Goal: Task Accomplishment & Management: Manage account settings

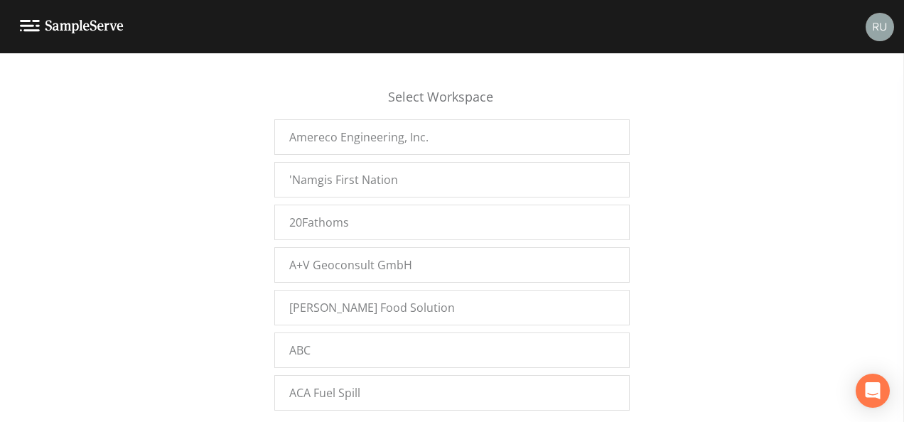
scroll to position [16897, 0]
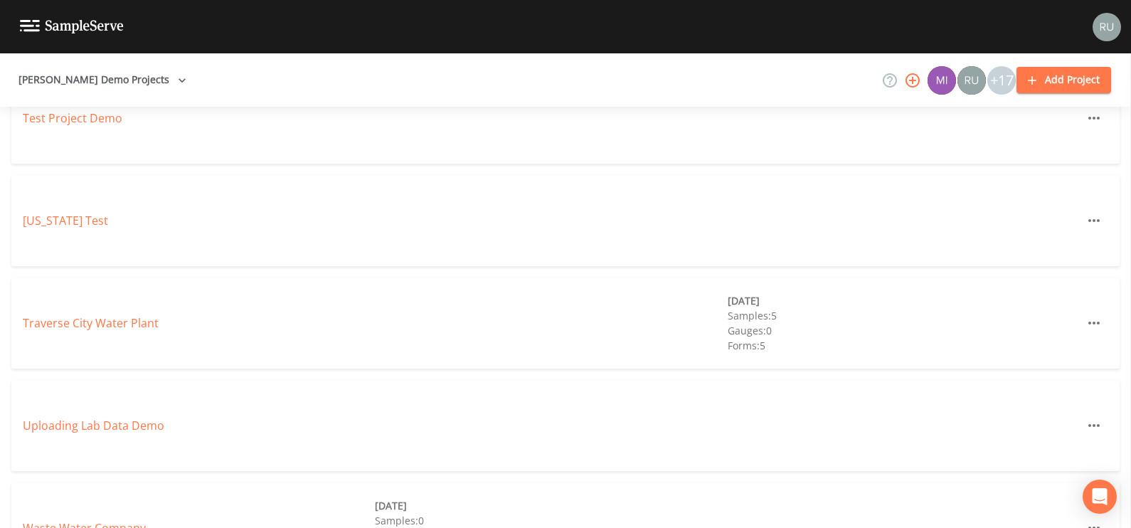
scroll to position [2921, 0]
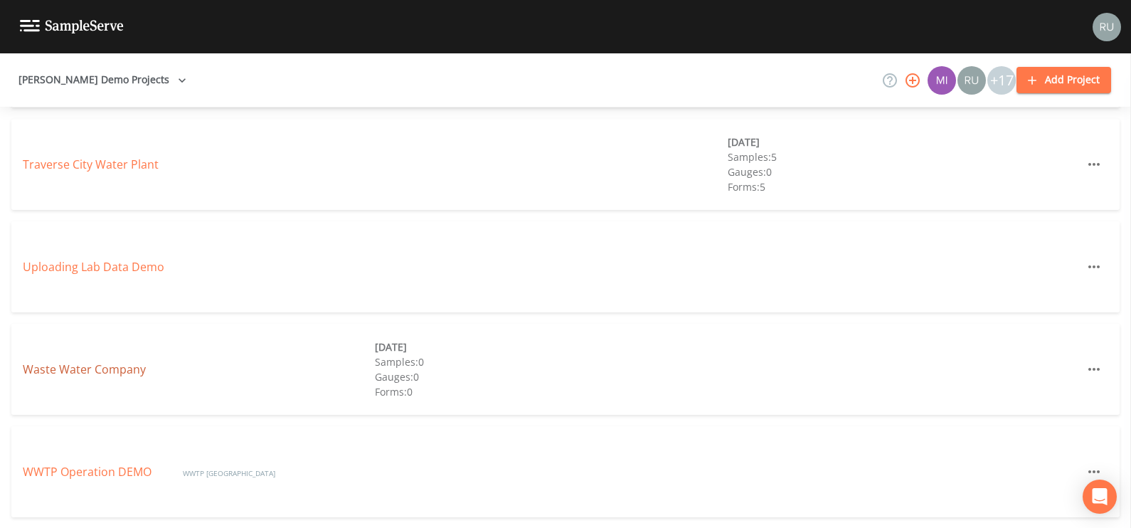
click at [48, 361] on link "Waste Water Company" at bounding box center [84, 369] width 123 height 16
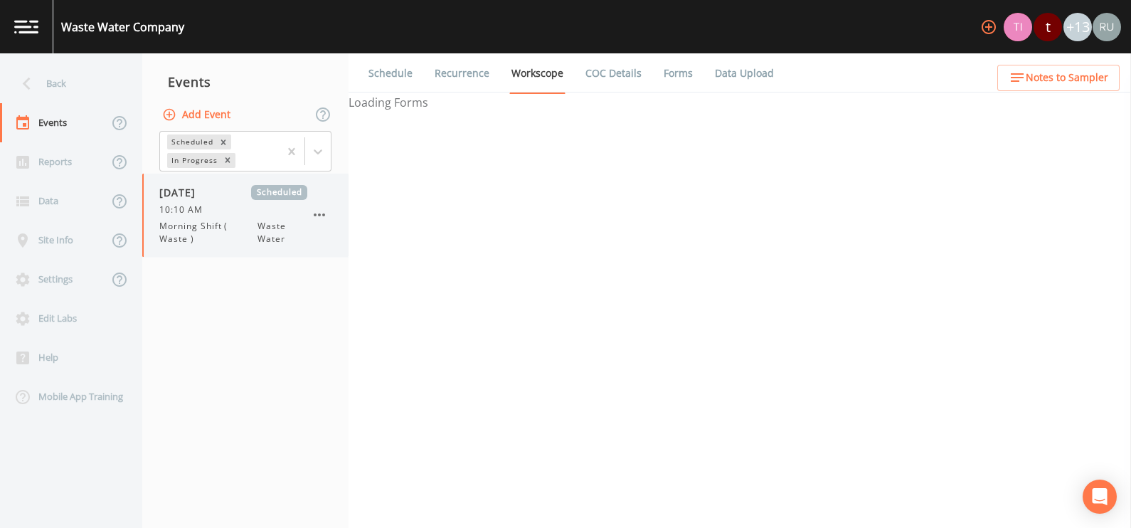
click at [226, 228] on span "Morning Shift ( Waste )" at bounding box center [208, 233] width 98 height 26
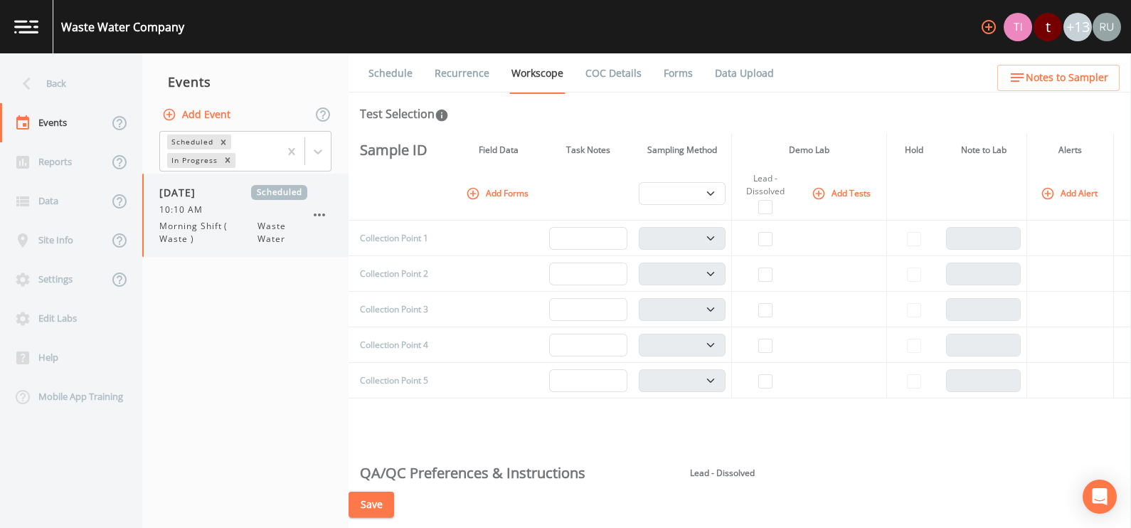
click at [179, 215] on div "10/01/2024 Scheduled 10:10 AM Morning Shift ( Waste ) Waste Water" at bounding box center [233, 215] width 148 height 60
click at [825, 188] on button "Add Tests" at bounding box center [842, 192] width 68 height 23
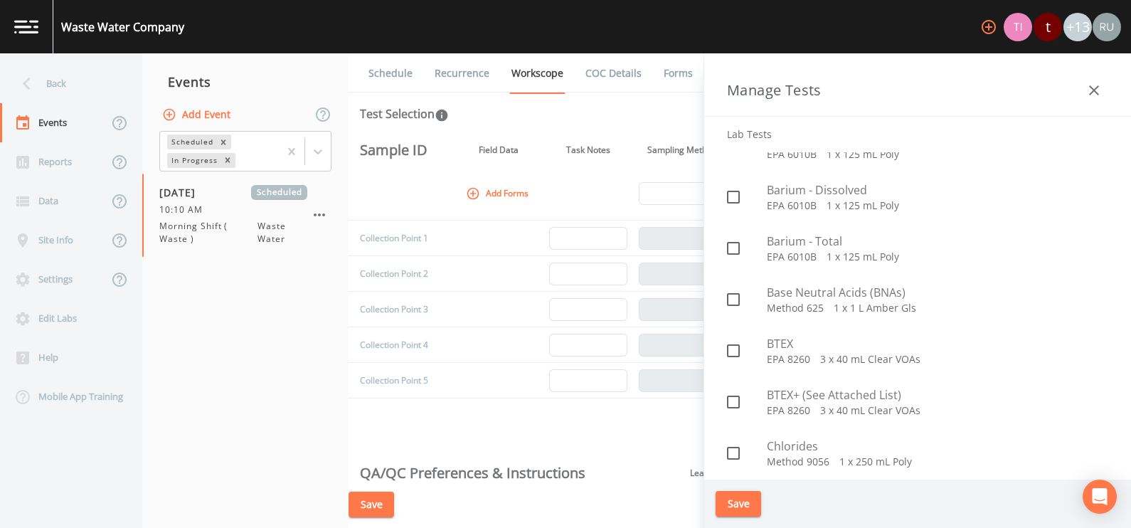
scroll to position [267, 0]
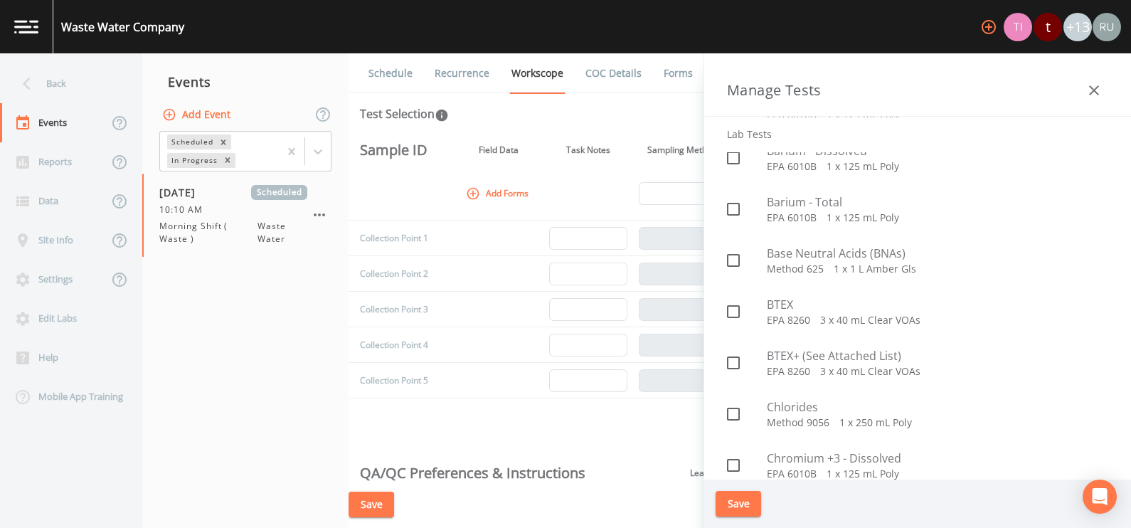
click at [802, 371] on p "EPA 8260   3 x 40 mL Clear VOAs" at bounding box center [936, 371] width 341 height 14
checkbox input "true"
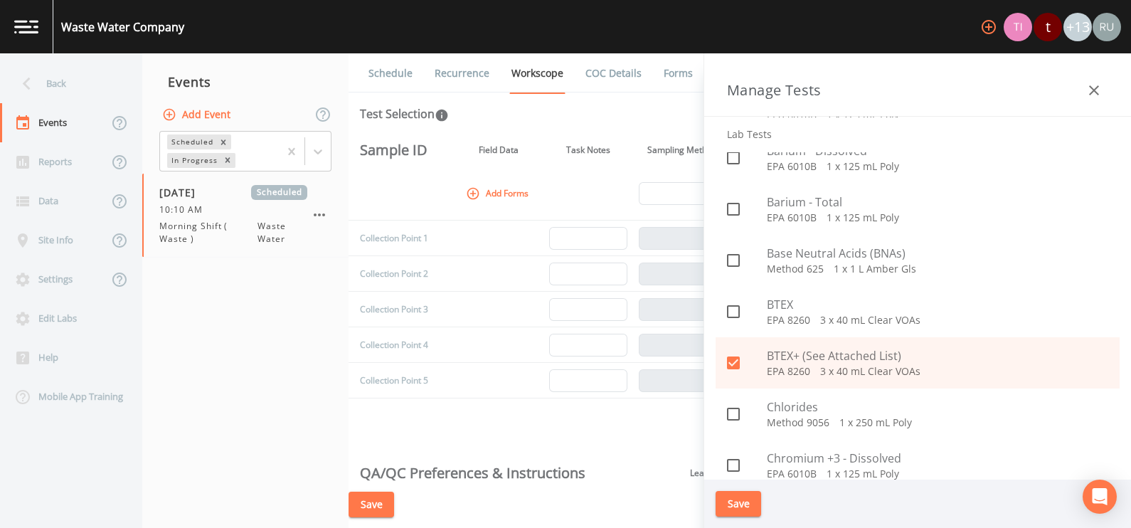
click at [747, 509] on button "Save" at bounding box center [738, 504] width 46 height 26
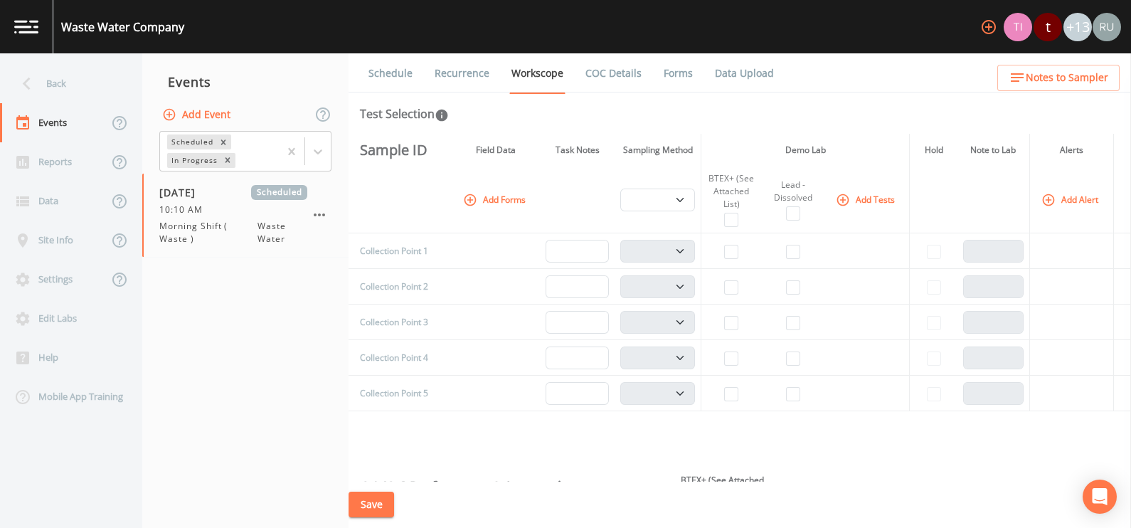
click at [722, 208] on div "BTEX+ (See Attached List)" at bounding box center [731, 191] width 49 height 38
click at [728, 213] on input "checkbox" at bounding box center [731, 220] width 14 height 14
checkbox input "true"
select select "b6a3c313-748b-4795-a028-792ad310bd60"
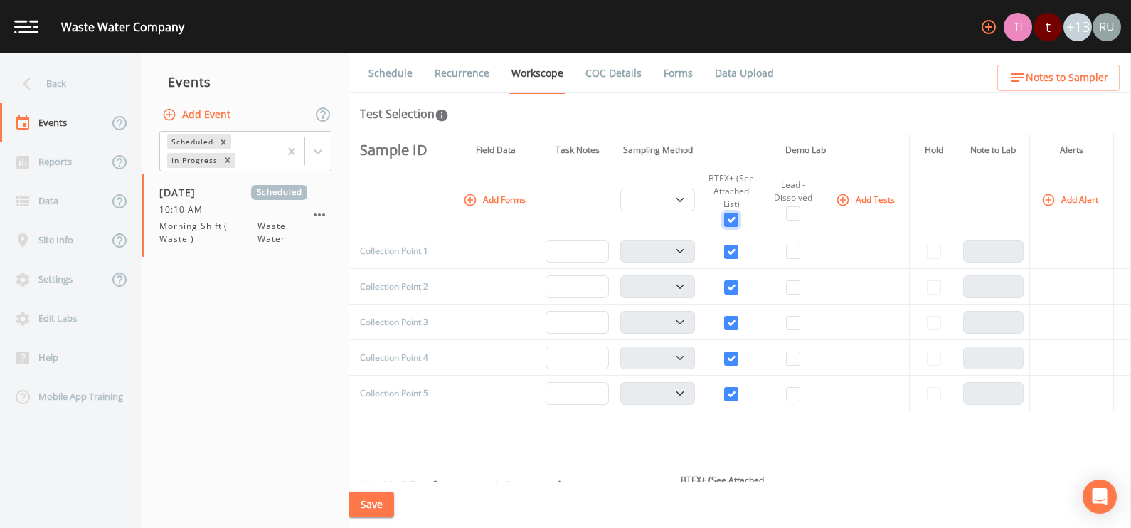
select select "b6a3c313-748b-4795-a028-792ad310bd60"
checkbox input "true"
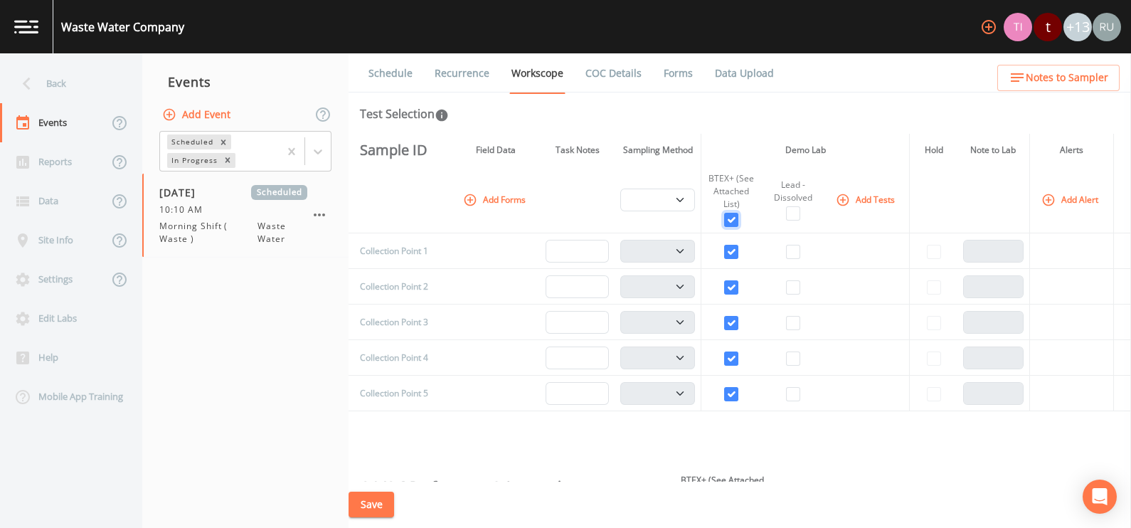
checkbox input "true"
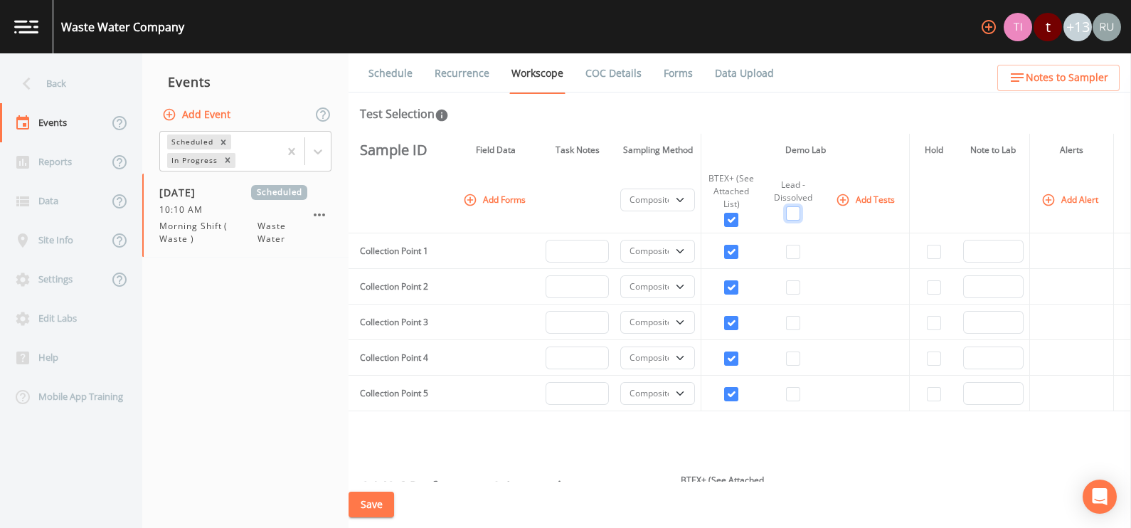
click at [787, 214] on input "checkbox" at bounding box center [793, 213] width 14 height 14
checkbox input "true"
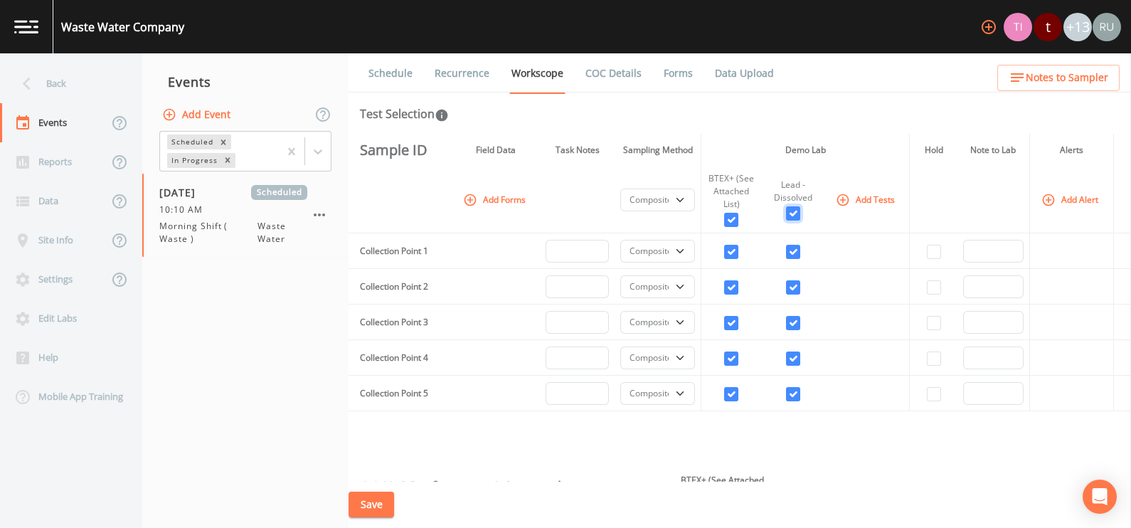
checkbox input "true"
click at [406, 247] on td "Collection Point 1" at bounding box center [393, 251] width 90 height 36
click at [1068, 196] on button "Add Alert" at bounding box center [1070, 199] width 65 height 23
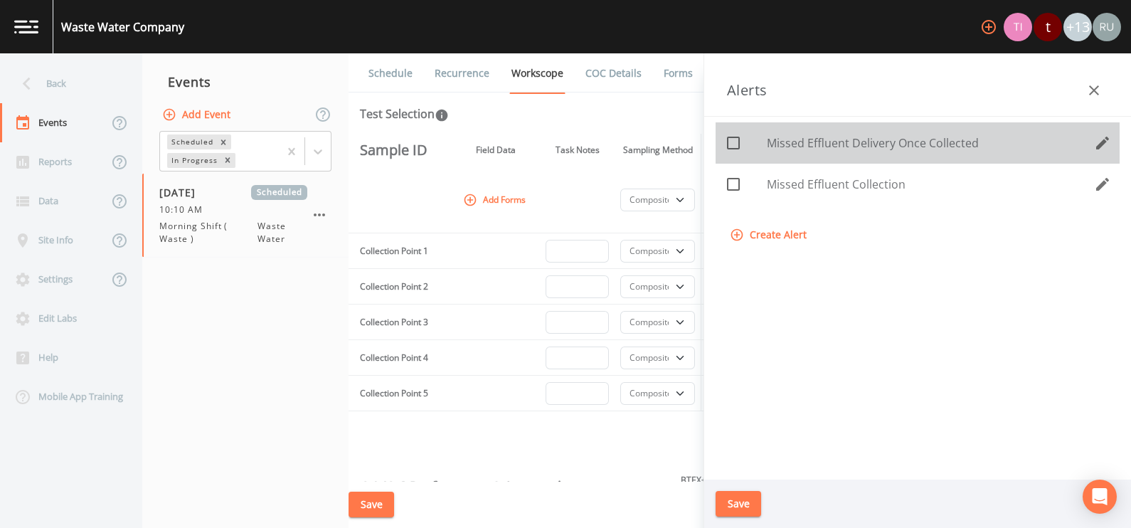
click at [731, 142] on icon at bounding box center [733, 142] width 17 height 17
checkbox input "true"
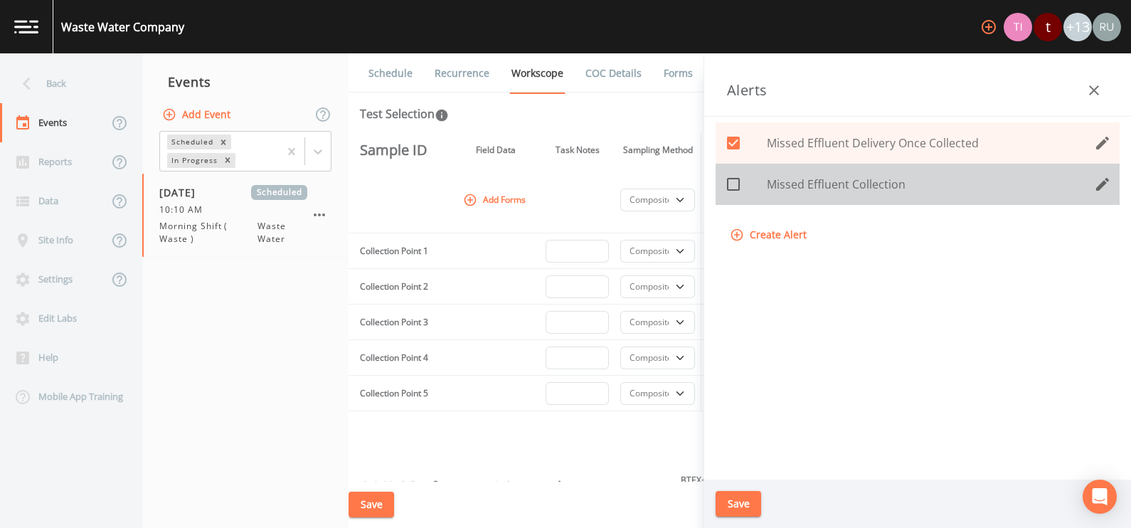
click at [737, 186] on icon at bounding box center [733, 184] width 17 height 17
checkbox input "true"
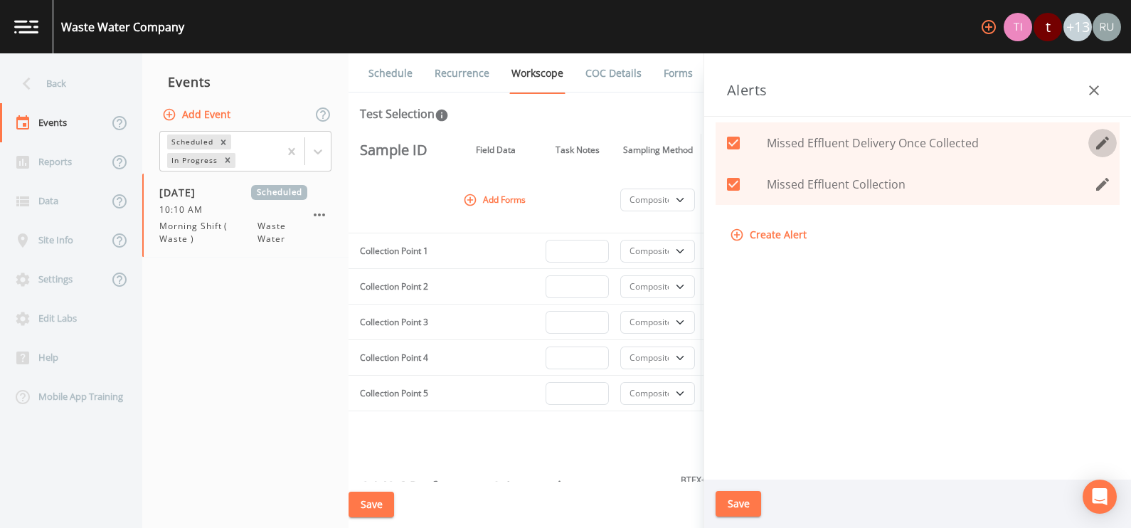
click at [1104, 142] on icon "edit" at bounding box center [1102, 143] width 13 height 13
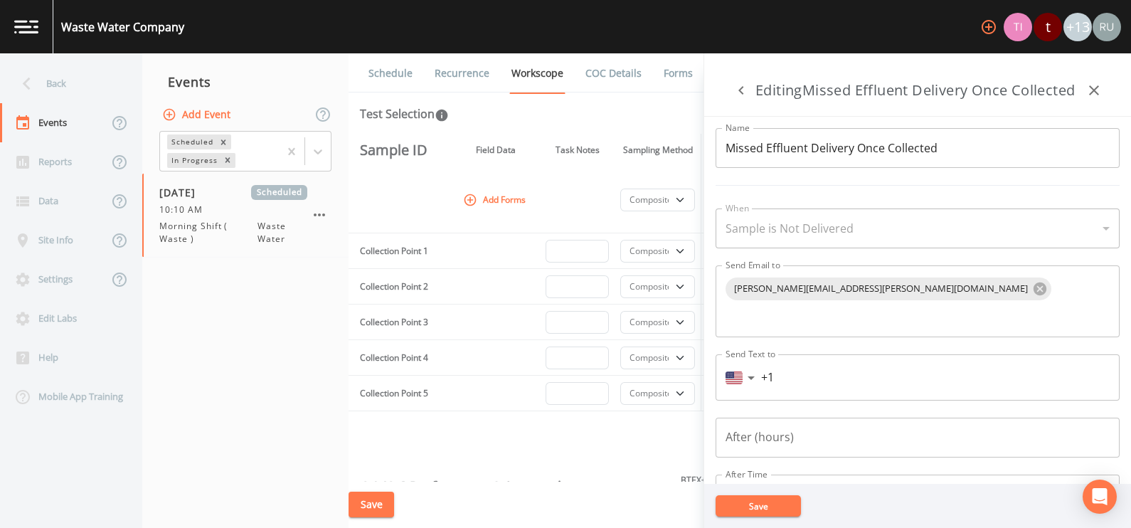
click at [857, 248] on div "Sample is Not Delivered" at bounding box center [917, 228] width 404 height 40
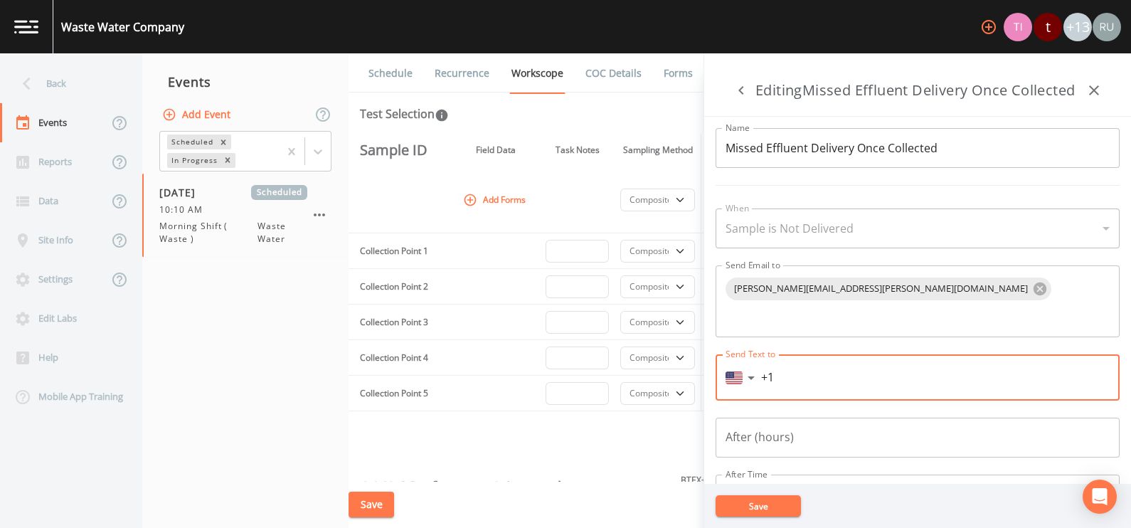
click at [803, 368] on input "+1" at bounding box center [935, 377] width 348 height 23
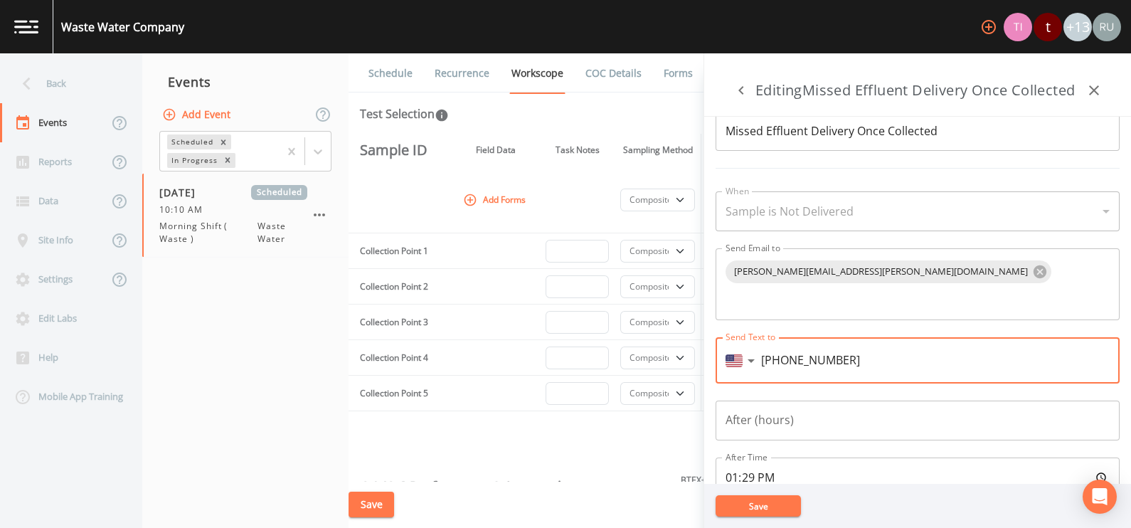
scroll to position [26, 0]
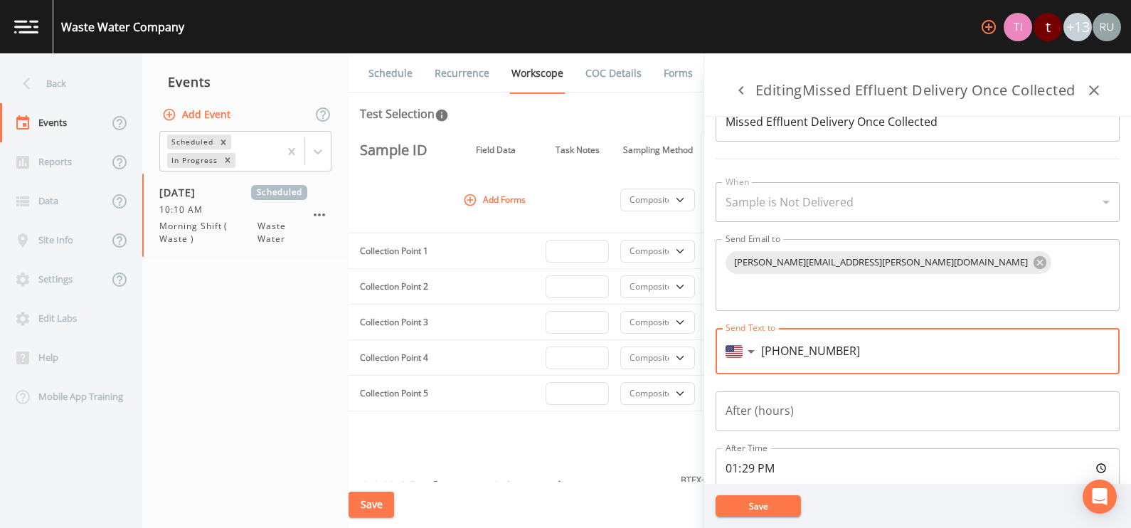
type input "+1"
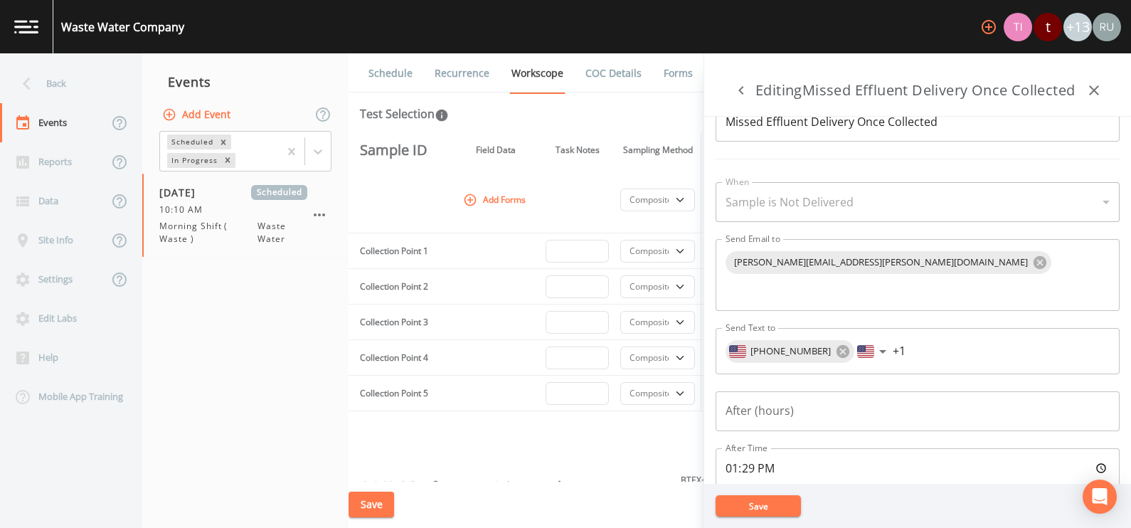
click at [961, 448] on input "13:29:00" at bounding box center [917, 468] width 404 height 40
click at [760, 456] on input "13:29:00" at bounding box center [917, 468] width 404 height 40
click at [1095, 457] on input "13:29:00" at bounding box center [917, 468] width 404 height 40
type input "08:00"
click at [767, 501] on button "Save" at bounding box center [757, 505] width 85 height 21
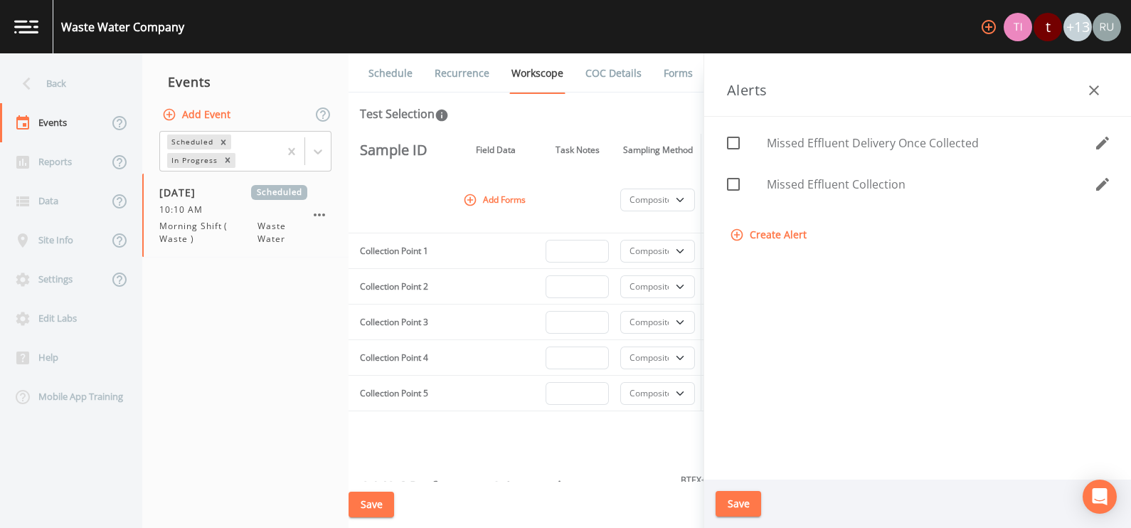
click at [731, 179] on input "checkbox" at bounding box center [725, 176] width 14 height 14
checkbox input "true"
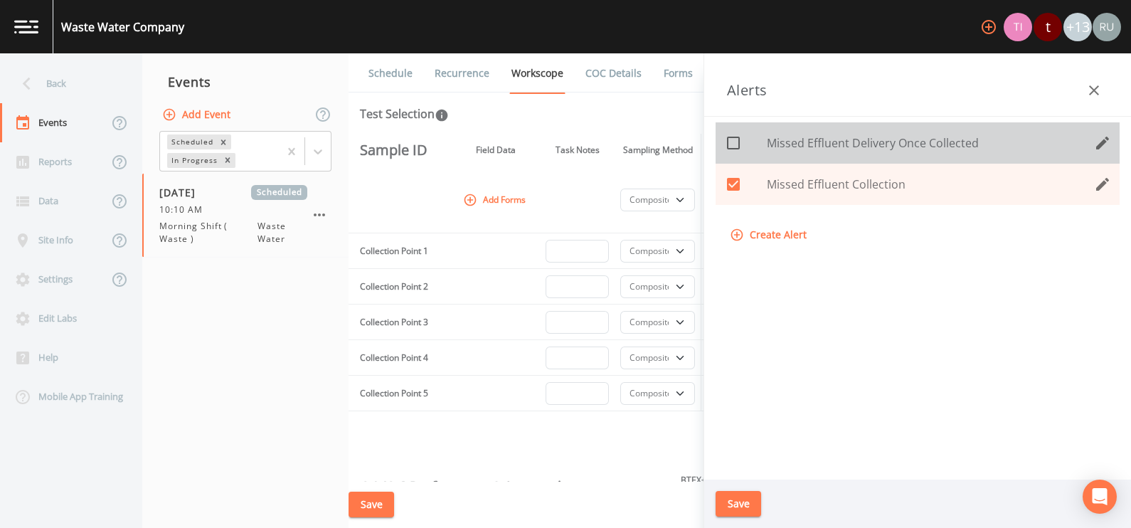
click at [732, 144] on icon at bounding box center [733, 142] width 17 height 17
checkbox input "true"
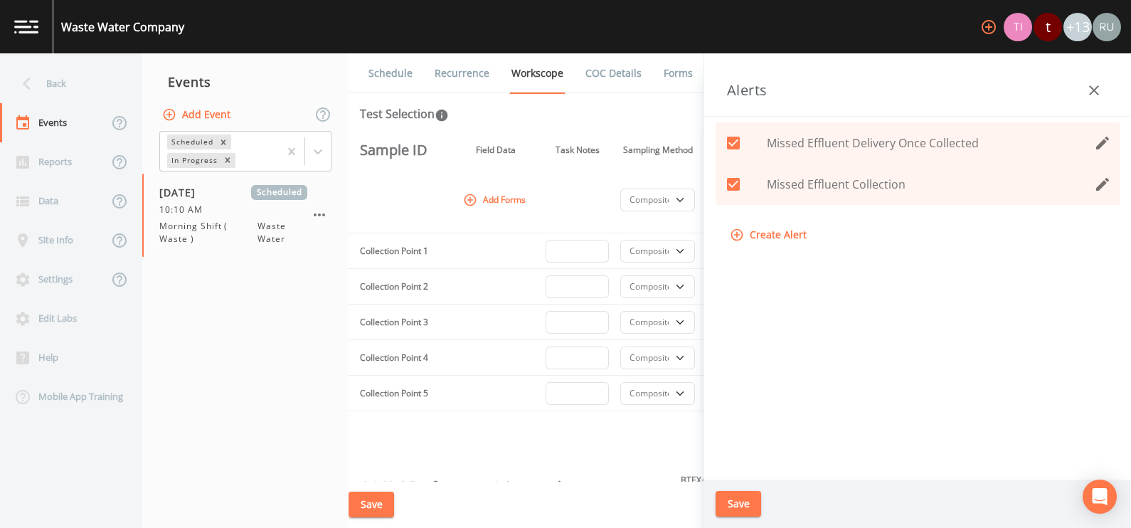
click at [1099, 184] on icon "edit" at bounding box center [1102, 184] width 17 height 17
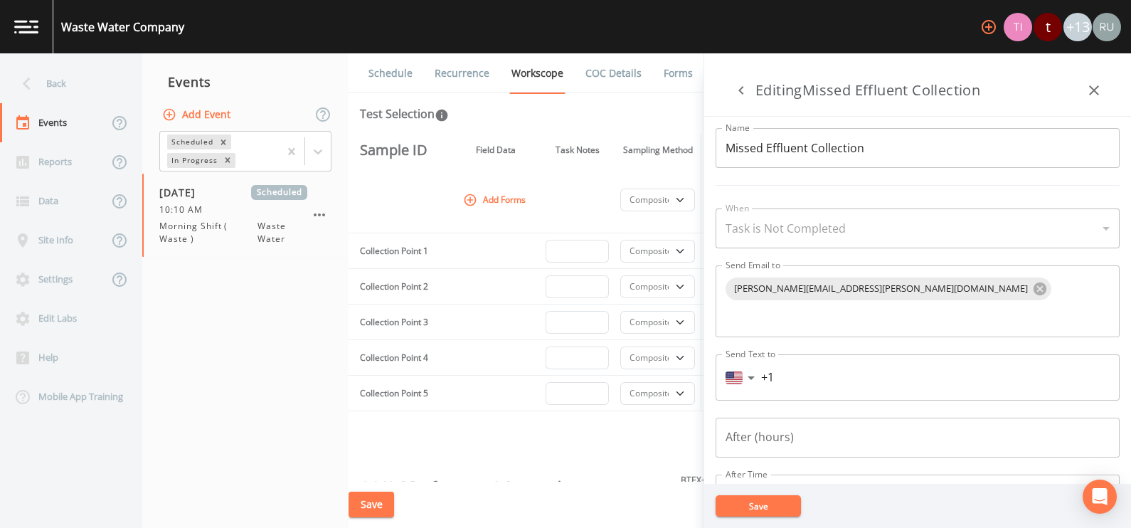
click at [928, 142] on input "Missed Effluent Collection" at bounding box center [917, 148] width 404 height 40
click at [853, 228] on div "Task is Not Completed" at bounding box center [917, 228] width 404 height 40
click at [747, 506] on button "Save" at bounding box center [757, 505] width 85 height 21
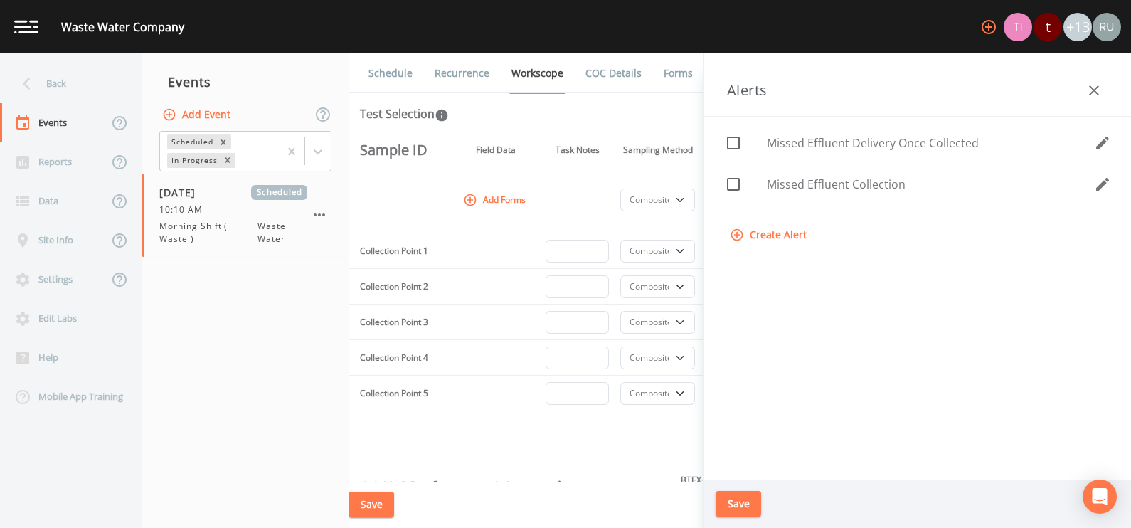
click at [732, 181] on icon at bounding box center [733, 184] width 17 height 17
checkbox input "true"
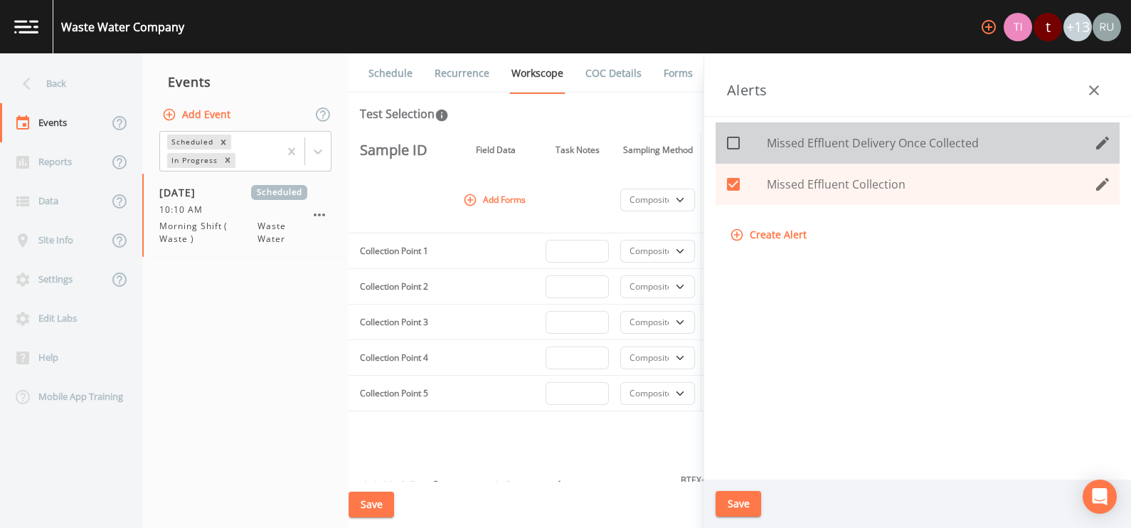
click at [737, 146] on icon at bounding box center [733, 142] width 17 height 17
checkbox input "true"
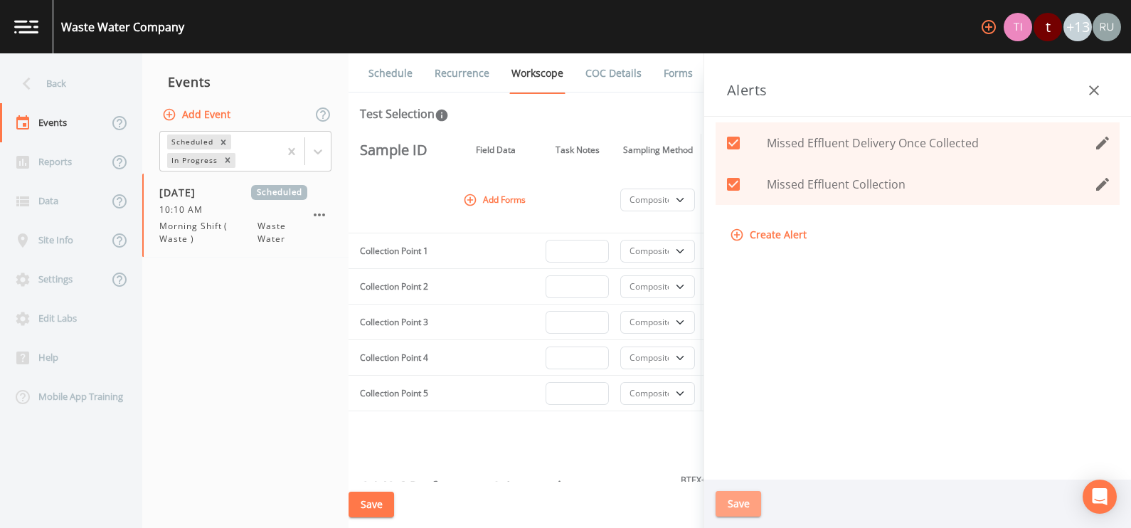
click at [733, 506] on button "Save" at bounding box center [738, 504] width 46 height 26
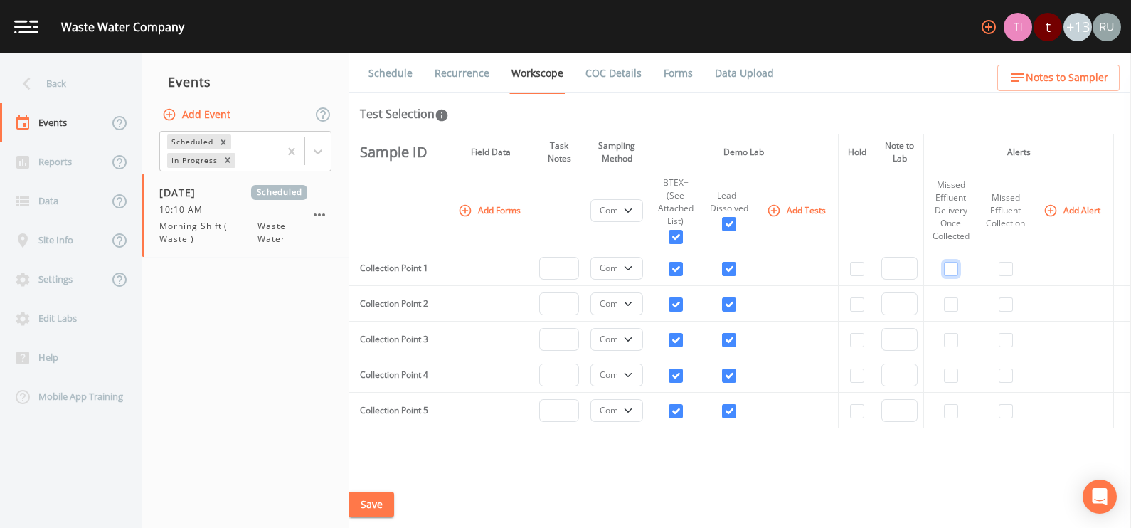
click at [944, 272] on input "checkbox" at bounding box center [951, 269] width 14 height 14
checkbox input "true"
click at [998, 269] on input "checkbox" at bounding box center [1005, 269] width 14 height 14
checkbox input "true"
click at [377, 502] on button "Save" at bounding box center [371, 504] width 46 height 26
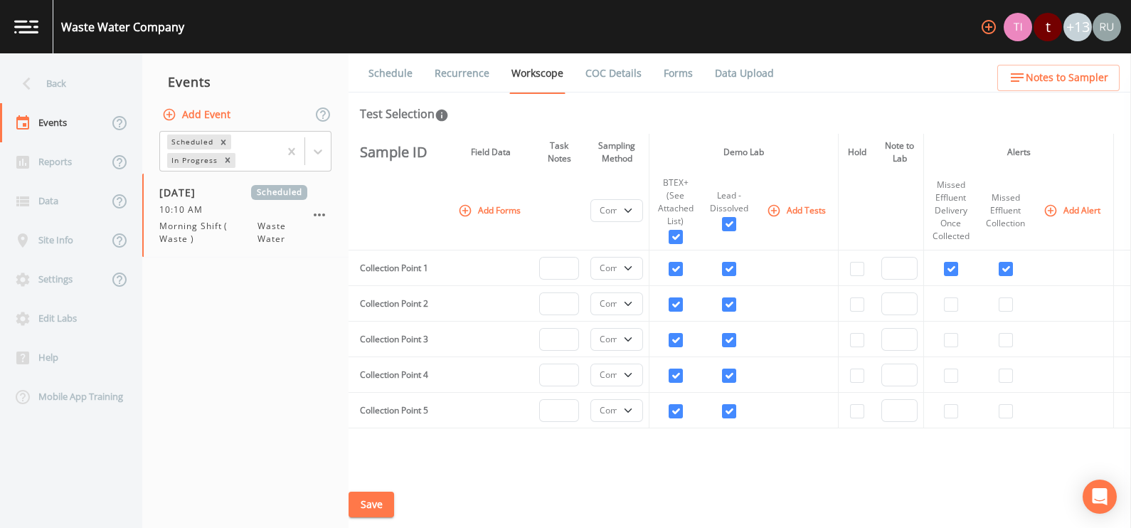
click at [447, 71] on link "Recurrence" at bounding box center [461, 73] width 59 height 40
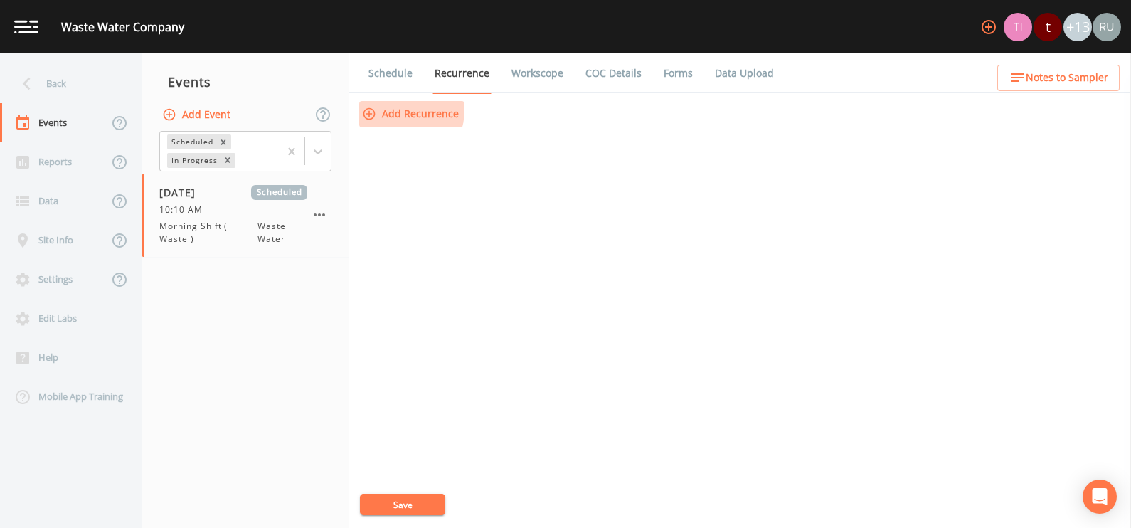
click at [405, 111] on button "Add Recurrence" at bounding box center [411, 114] width 105 height 26
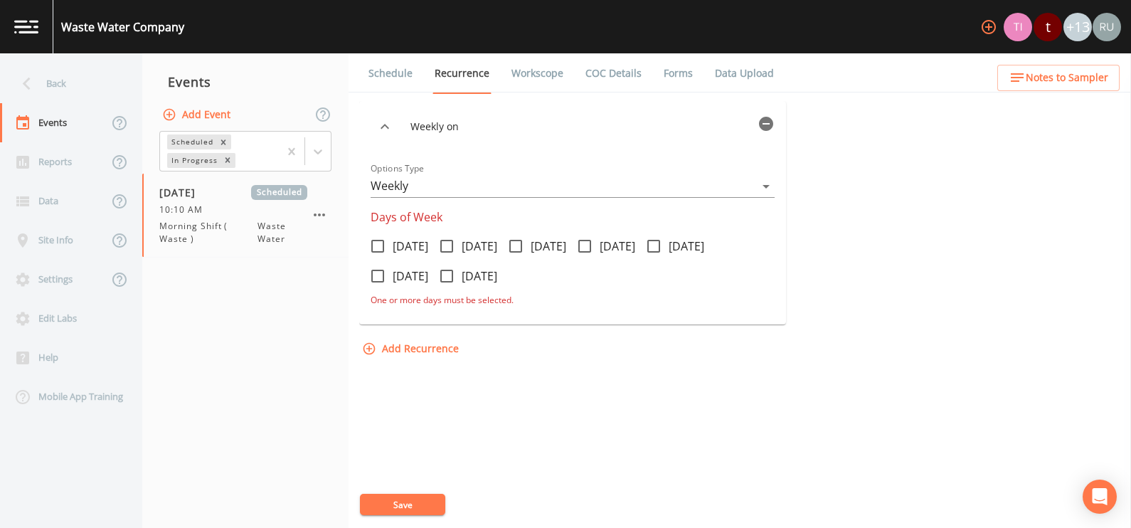
click at [439, 186] on body "Waste Water Company t +13 Back Events Reports Data Site Info Settings Edit Labs…" at bounding box center [565, 264] width 1131 height 528
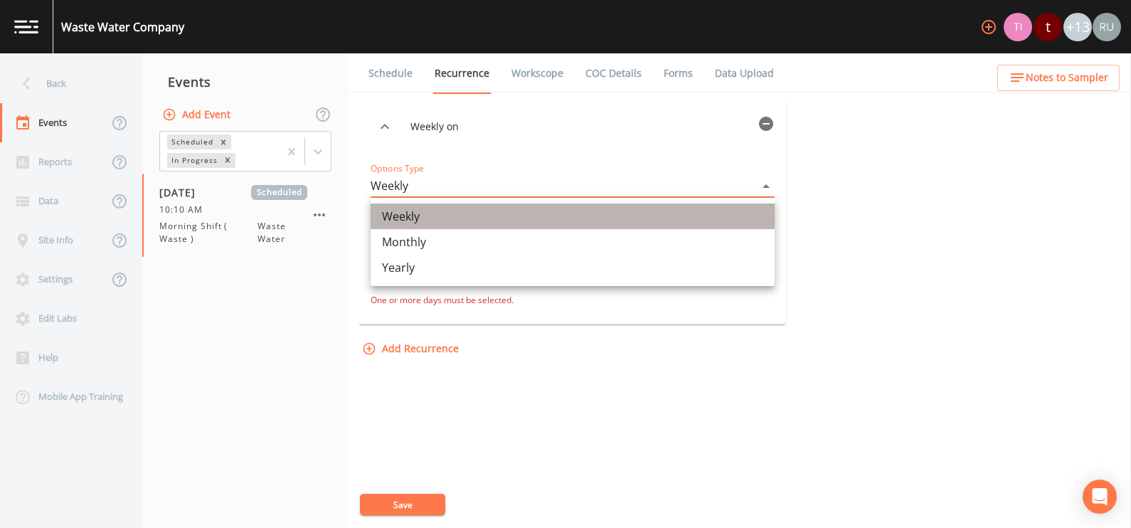
click at [411, 215] on li "Weekly" at bounding box center [572, 216] width 404 height 26
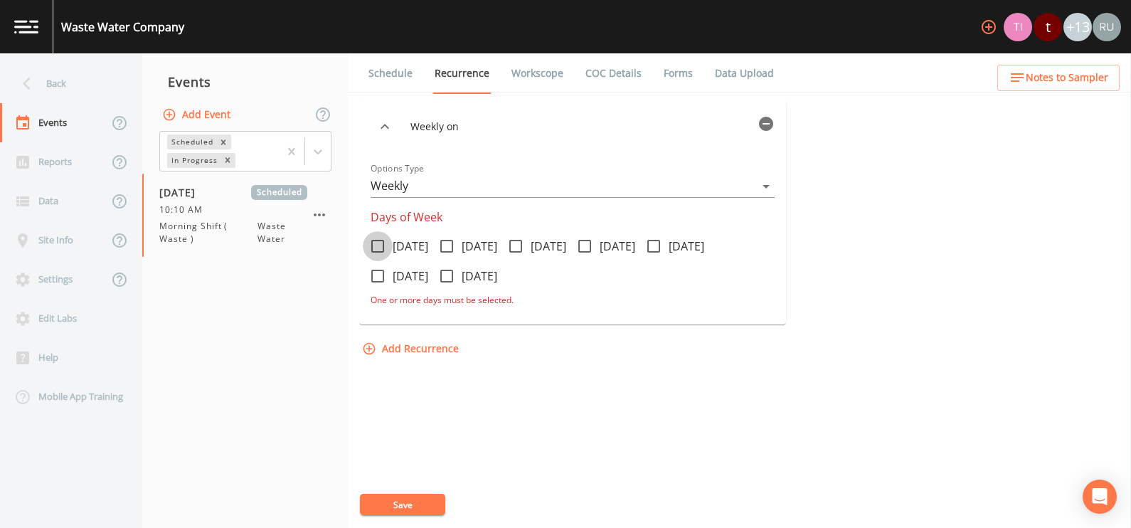
click at [381, 245] on icon at bounding box center [377, 245] width 17 height 17
click at [377, 245] on input "Monday" at bounding box center [370, 238] width 14 height 14
checkbox input "true"
click at [455, 242] on icon at bounding box center [446, 245] width 17 height 17
click at [446, 242] on input "Tuesday" at bounding box center [439, 238] width 14 height 14
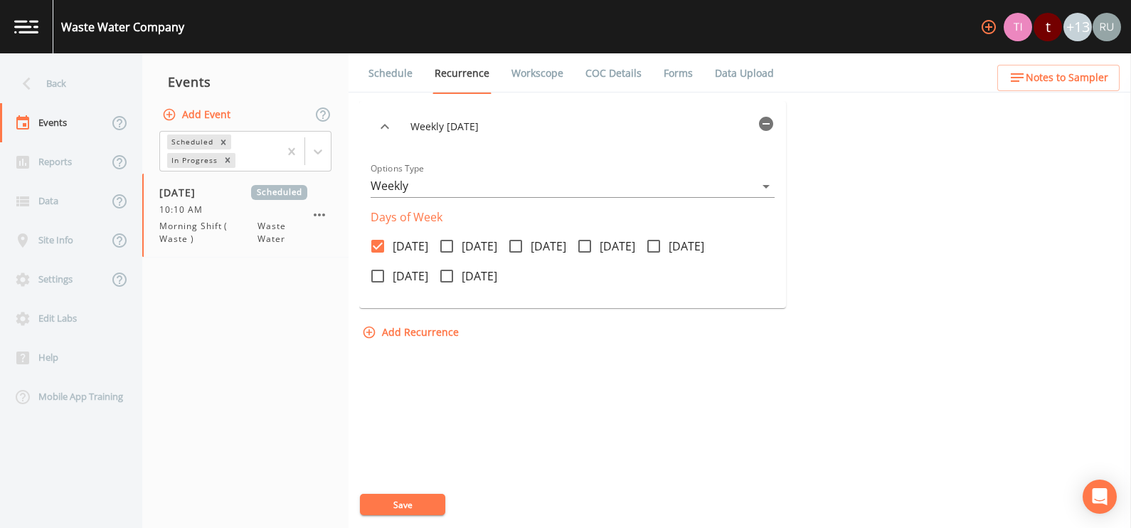
checkbox input "true"
click at [524, 245] on icon at bounding box center [515, 245] width 17 height 17
click at [515, 245] on input "Wednesday" at bounding box center [508, 238] width 14 height 14
checkbox input "true"
drag, startPoint x: 629, startPoint y: 245, endPoint x: 692, endPoint y: 241, distance: 63.4
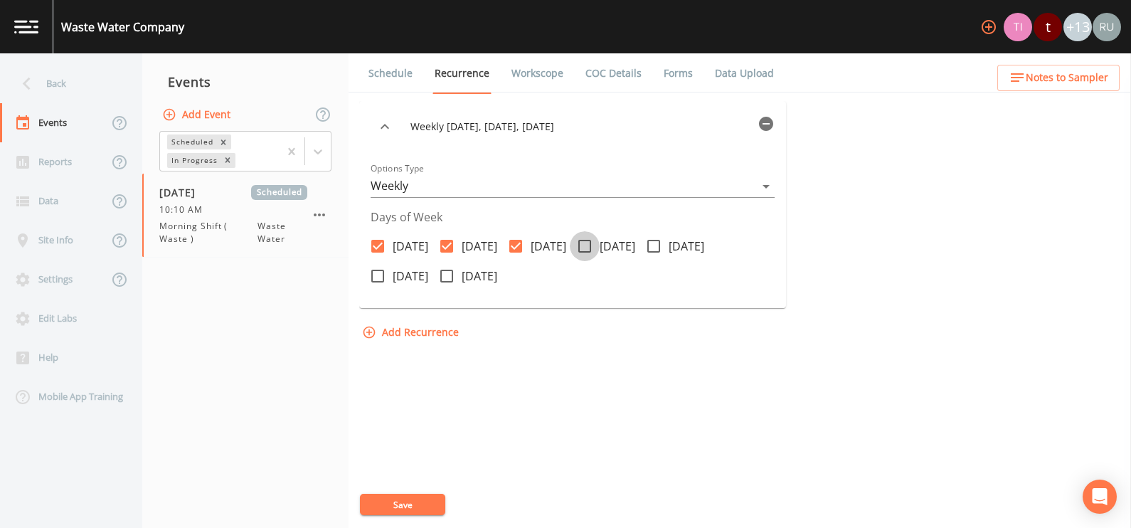
click at [593, 245] on icon at bounding box center [584, 245] width 17 height 17
click at [584, 245] on input "Thursday" at bounding box center [577, 238] width 14 height 14
checkbox input "true"
click at [662, 242] on icon at bounding box center [653, 245] width 17 height 17
click at [653, 242] on input "Friday" at bounding box center [646, 238] width 14 height 14
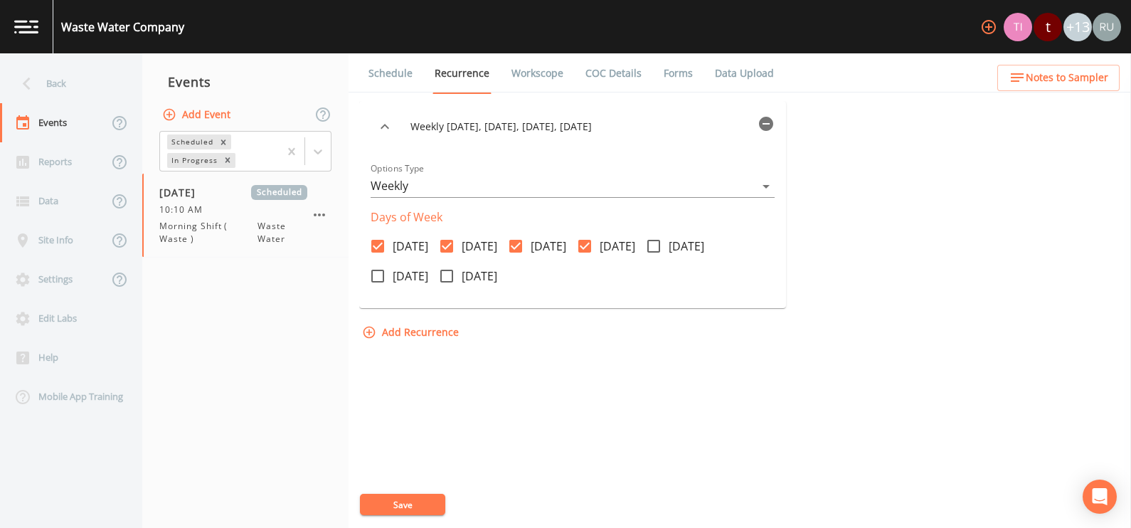
checkbox input "true"
click at [400, 507] on button "Save" at bounding box center [402, 503] width 85 height 21
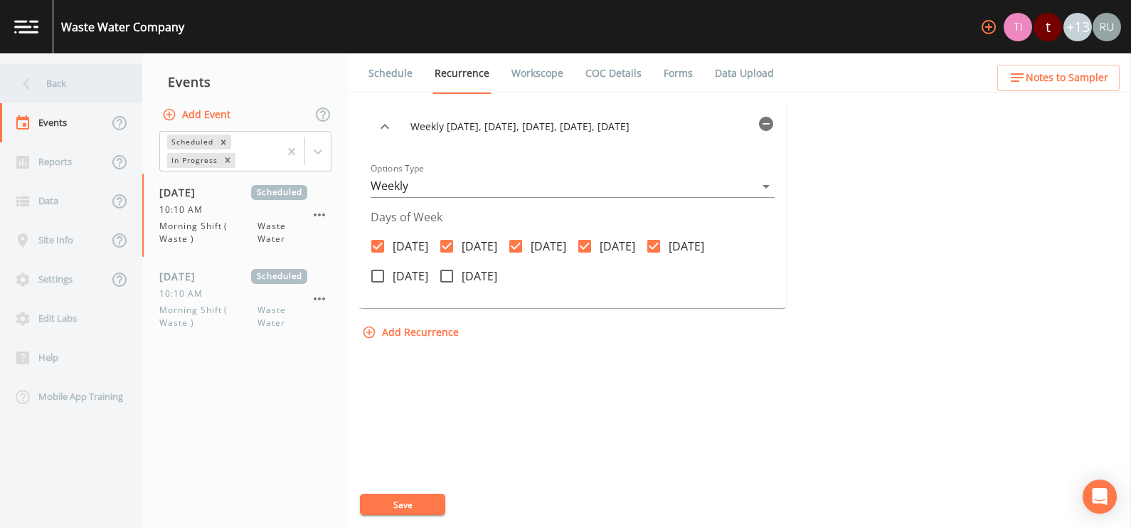
click at [57, 82] on div "Back" at bounding box center [64, 83] width 128 height 39
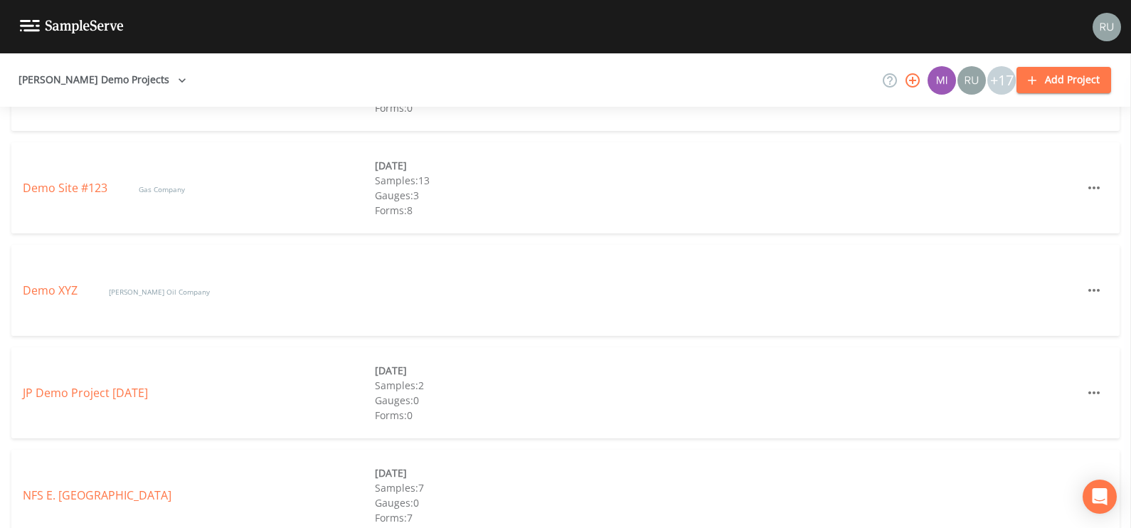
scroll to position [966, 0]
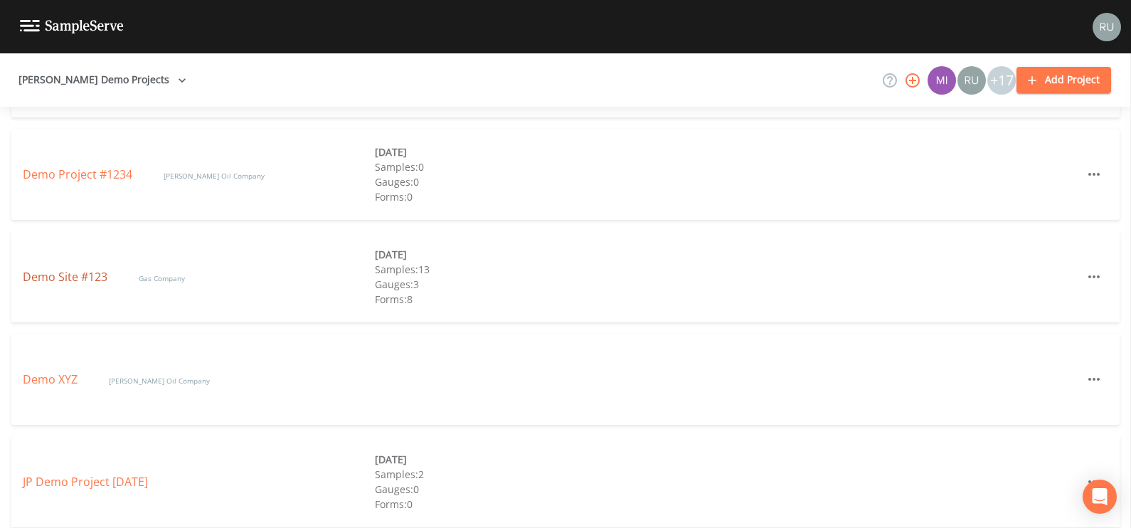
click at [83, 274] on link "Demo Site #123" at bounding box center [66, 277] width 87 height 16
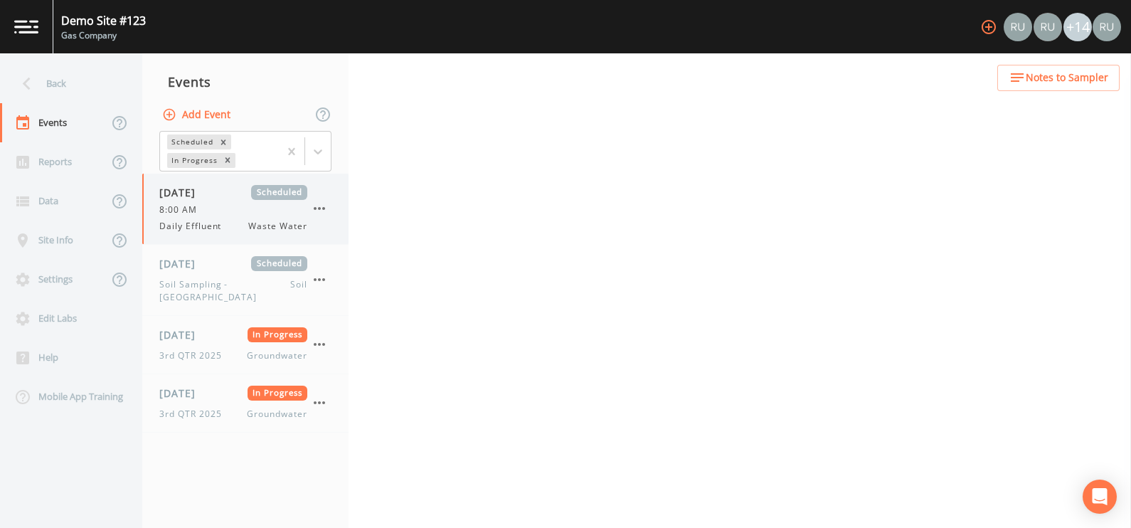
select select "092b3f94-5697-4c94-9891-da161916fdbb"
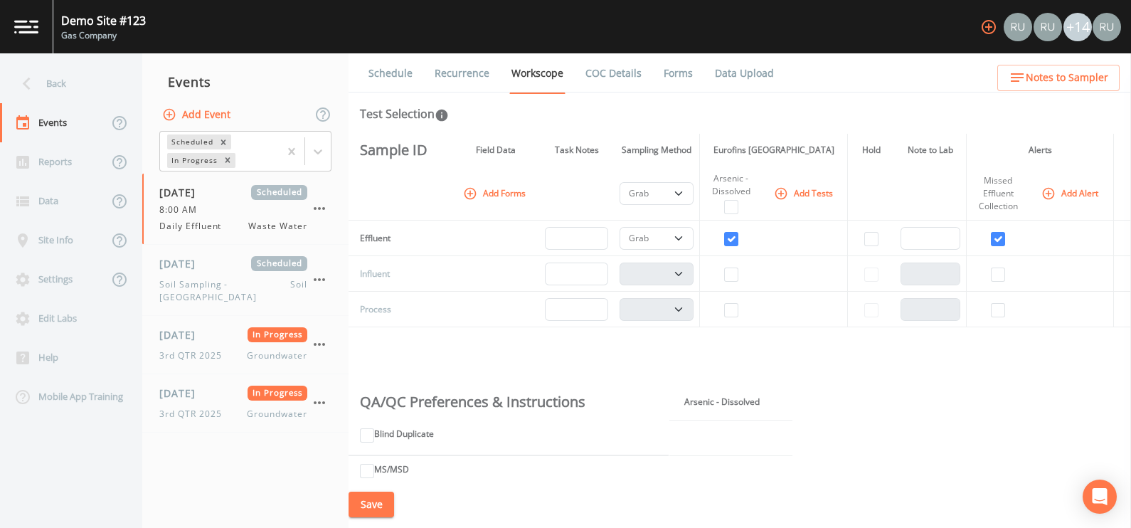
click at [679, 75] on link "Forms" at bounding box center [677, 73] width 33 height 40
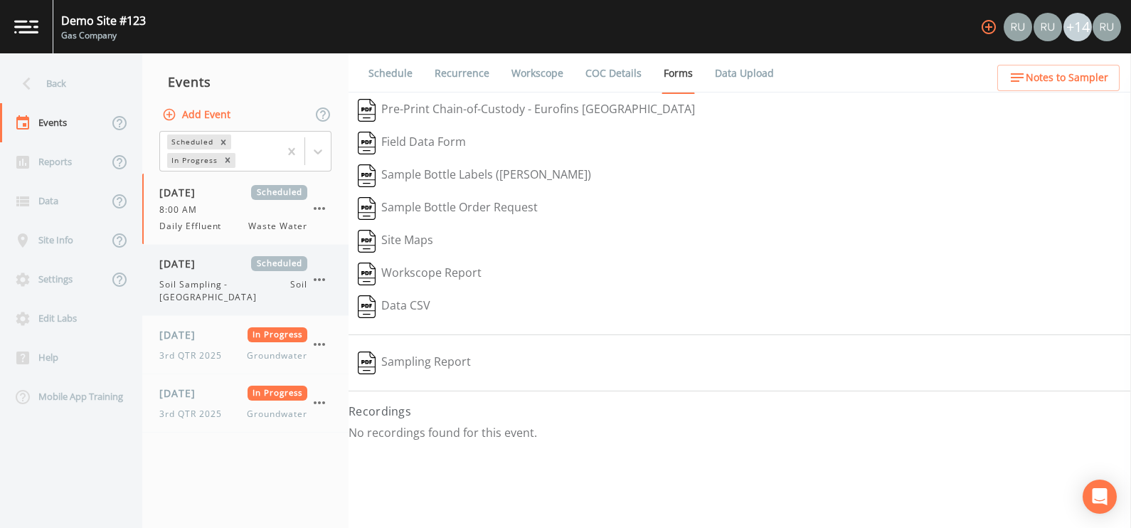
click at [175, 265] on span "[DATE]" at bounding box center [182, 263] width 46 height 15
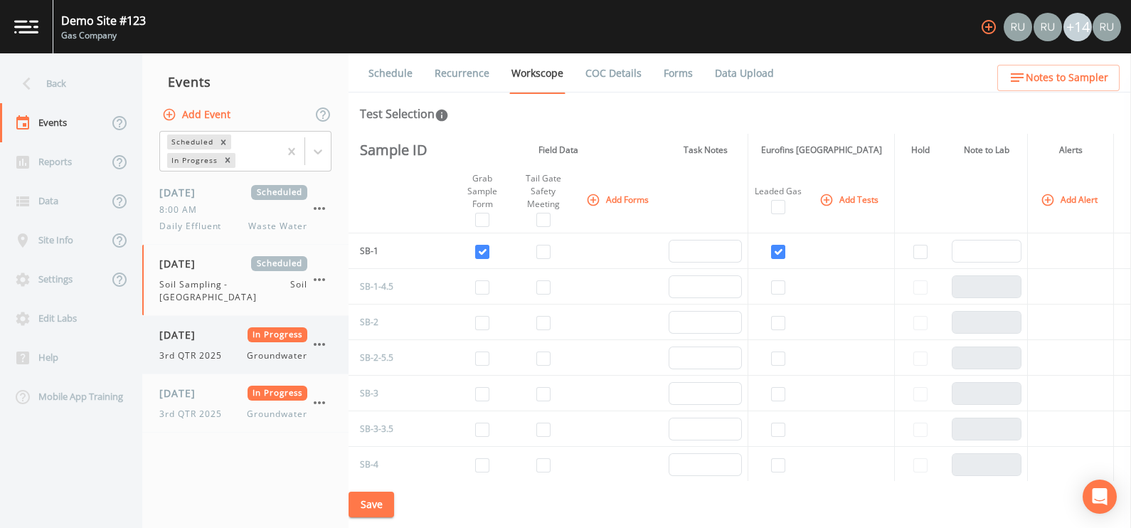
click at [176, 327] on span "[DATE]" at bounding box center [182, 334] width 46 height 15
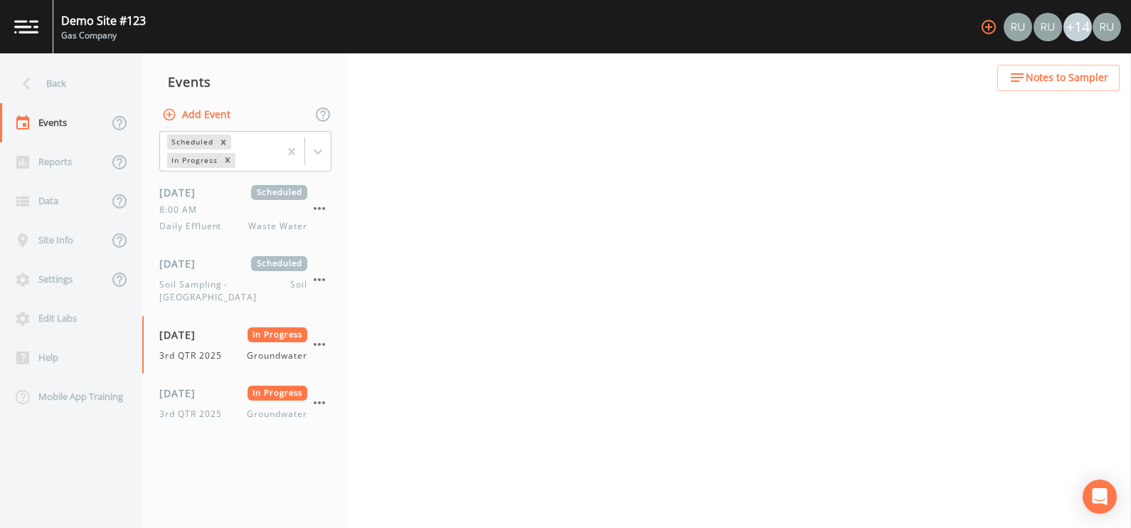
select select "4f082be6-97a7-4f70-a81f-c26a4e896ad7"
select select "132d7689-3bb8-465b-98a9-744e7d509d8d"
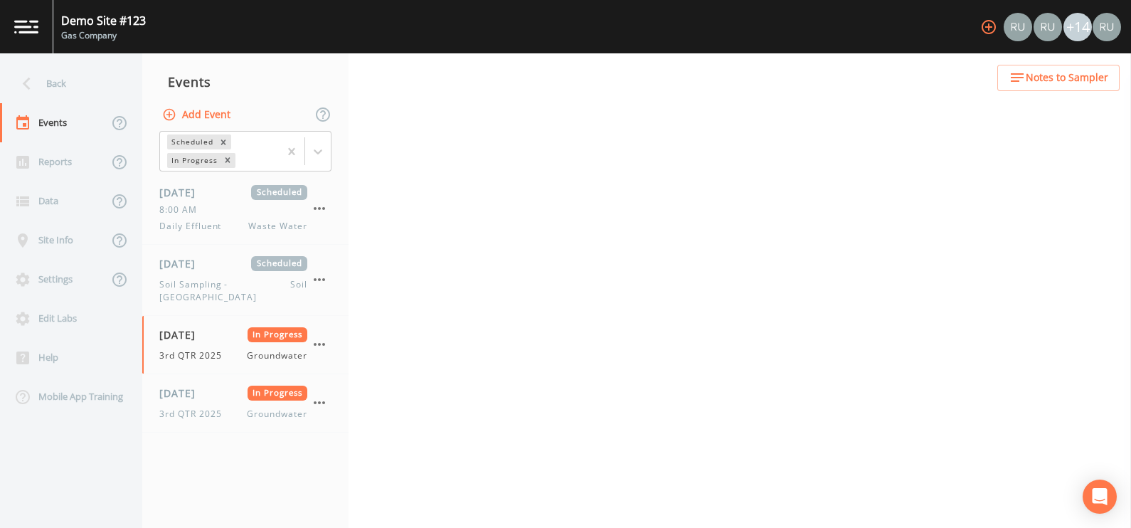
select select "4f082be6-97a7-4f70-a81f-c26a4e896ad7"
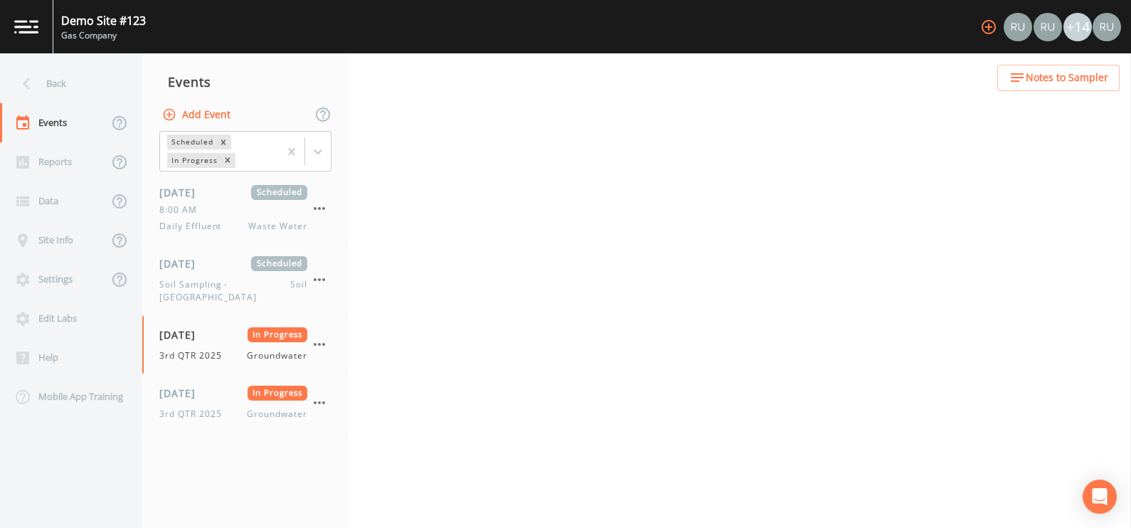
select select "f6e9a99d-ad13-4bf6-a076-14206ca6584d"
select select "3b3f0eae-cf37-4a0d-b923-8cf53140fe1f"
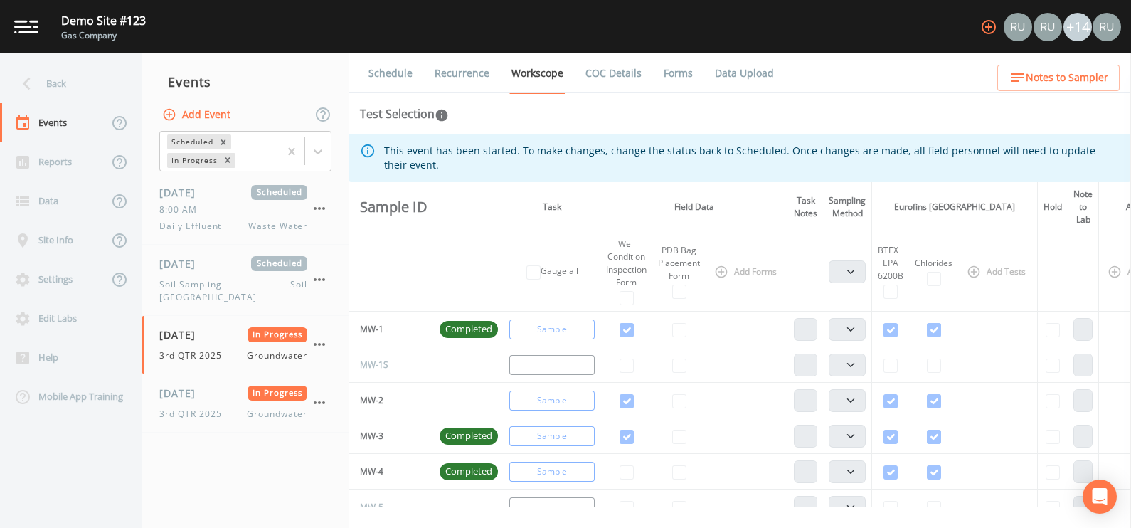
click at [661, 71] on link "Forms" at bounding box center [677, 73] width 33 height 40
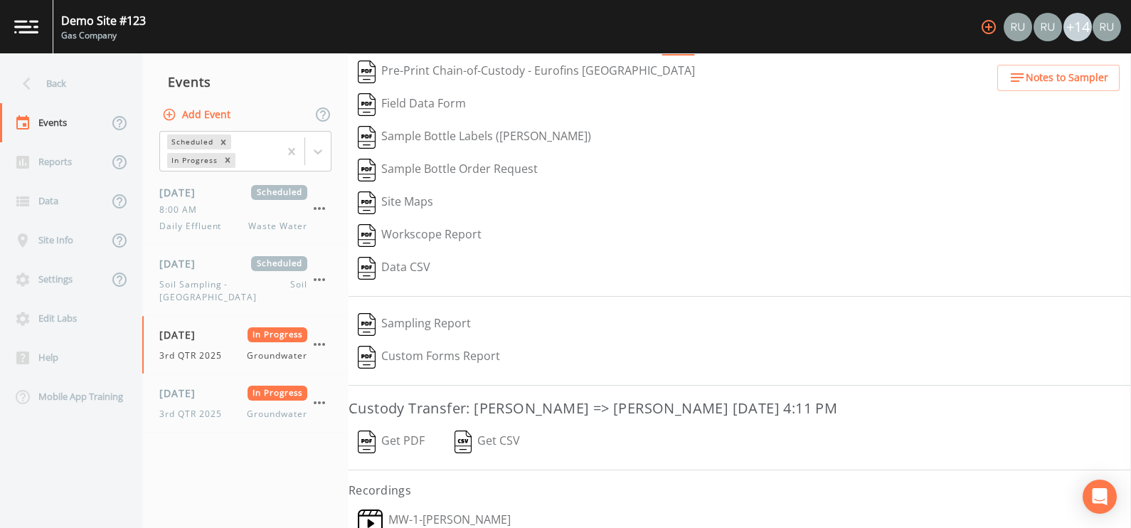
scroll to position [76, 0]
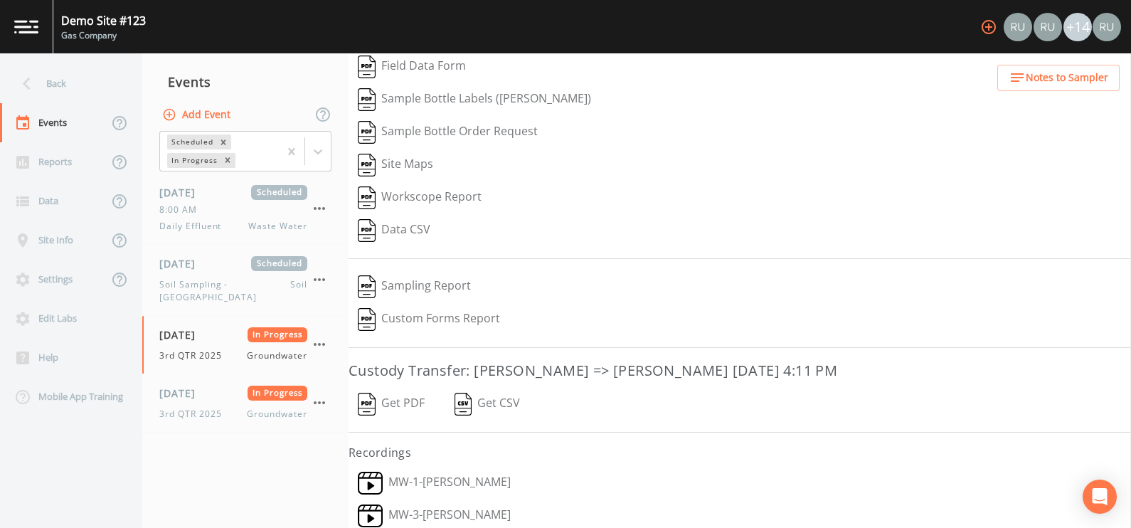
click at [374, 481] on img at bounding box center [370, 482] width 25 height 23
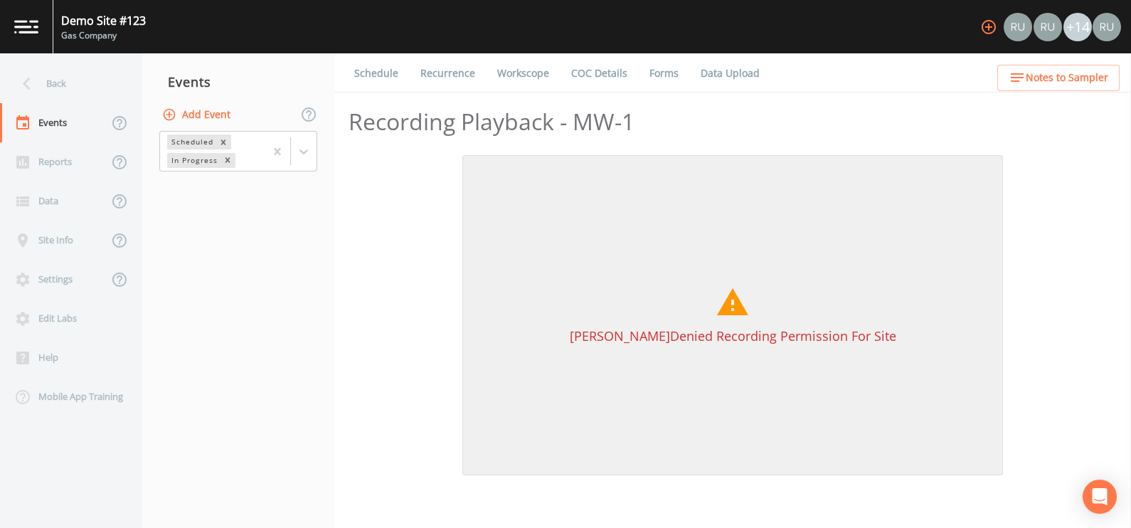
select select "1"
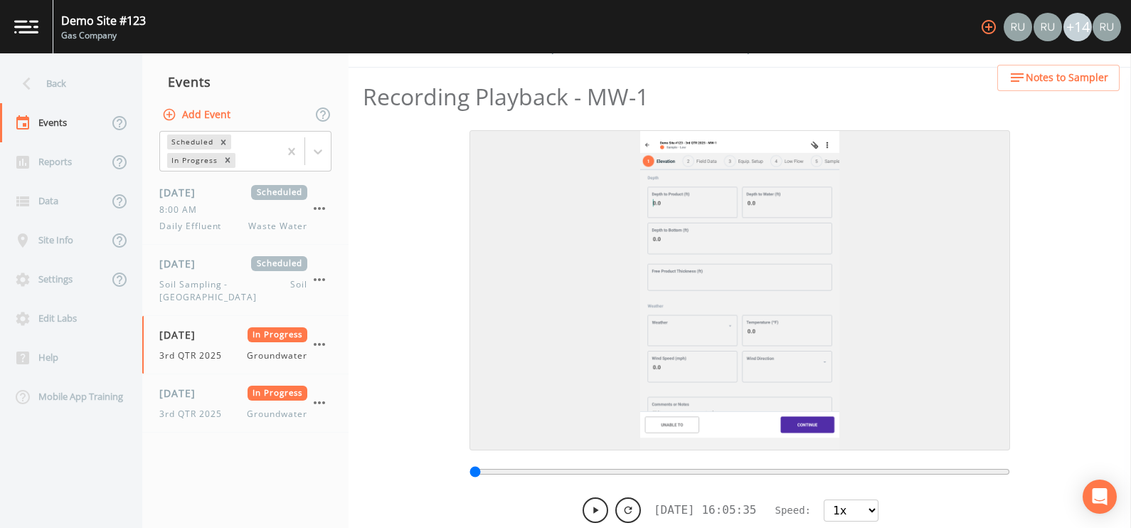
scroll to position [50, 0]
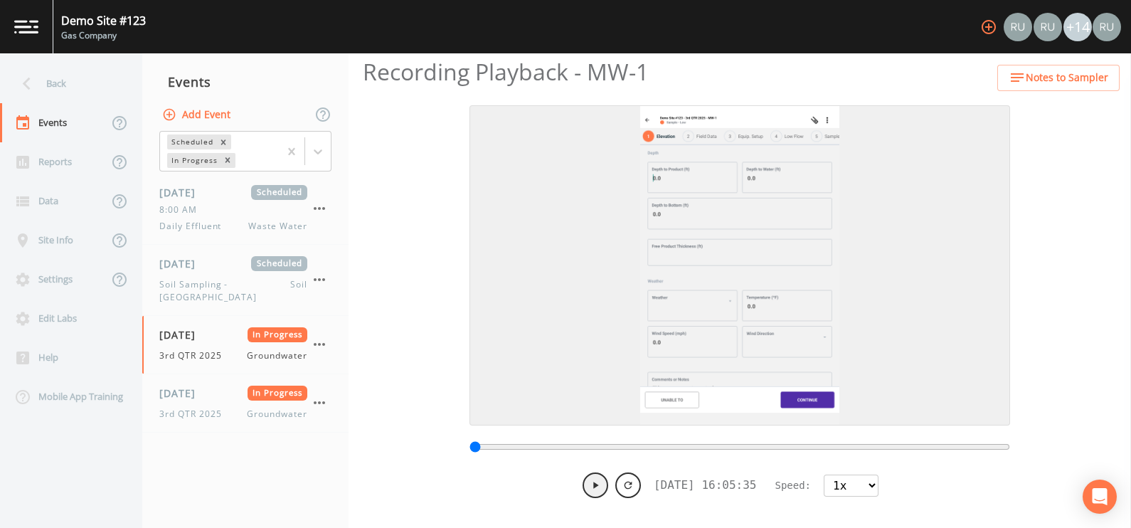
click at [589, 480] on icon at bounding box center [594, 484] width 11 height 11
click at [872, 483] on select "0.5x 1x 1.5x 2x 4x 8x" at bounding box center [850, 485] width 55 height 22
type input "1754597141133"
select select "4"
click at [824, 474] on select "0.5x 1x 1.5x 2x 4x 8x" at bounding box center [850, 485] width 55 height 22
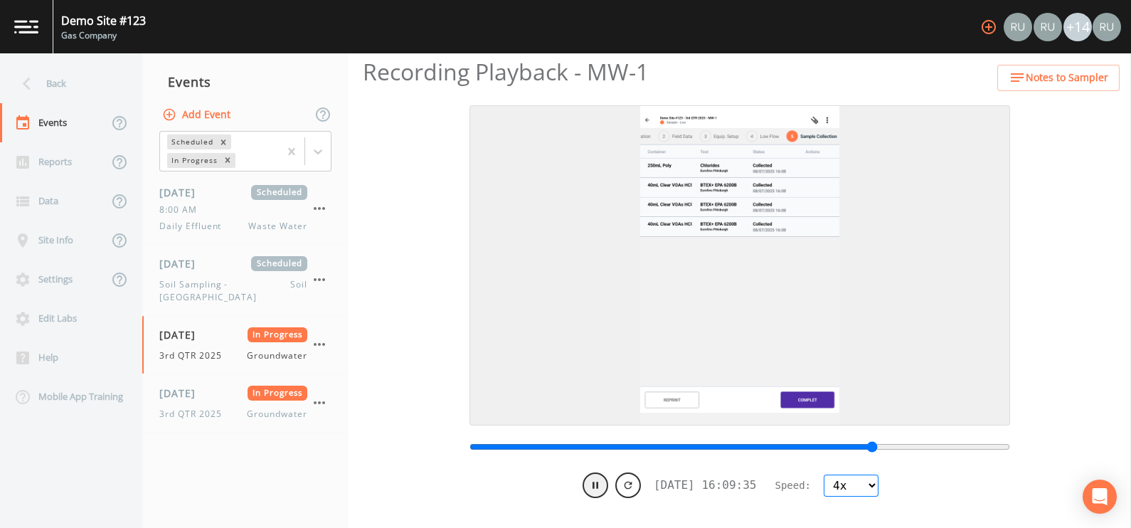
type input "1754597375818"
